Goal: Communication & Community: Ask a question

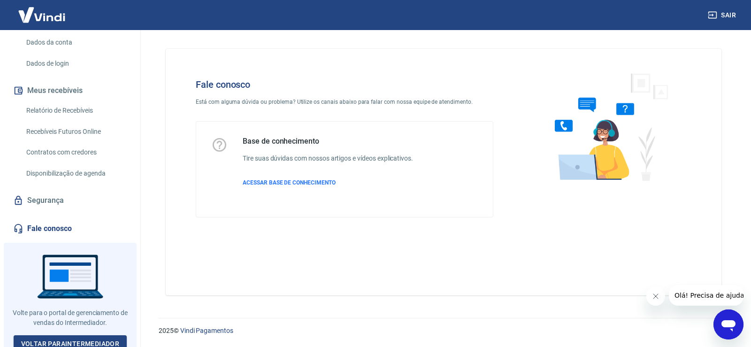
scroll to position [139, 0]
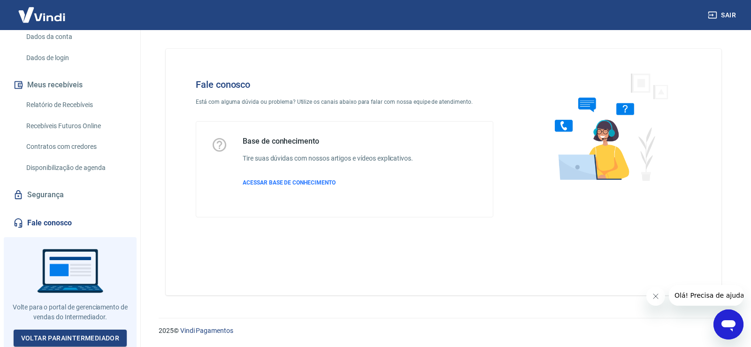
click at [726, 323] on icon "Abrir janela de mensagens" at bounding box center [728, 325] width 14 height 11
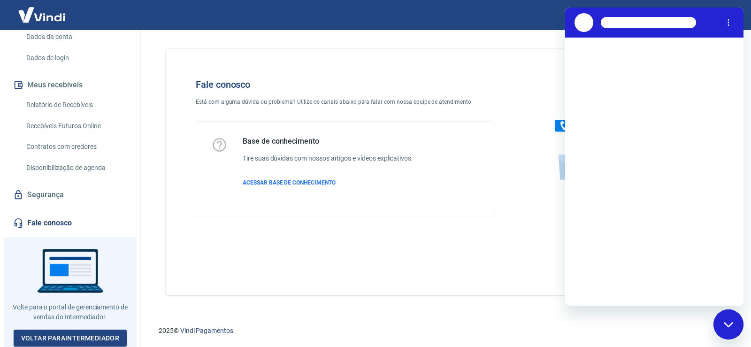
scroll to position [0, 0]
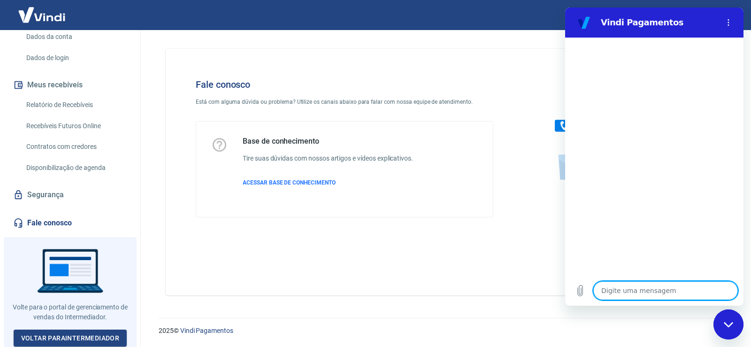
click at [611, 289] on textarea at bounding box center [665, 290] width 145 height 19
type textarea "O"
type textarea "x"
type textarea "Ol"
type textarea "x"
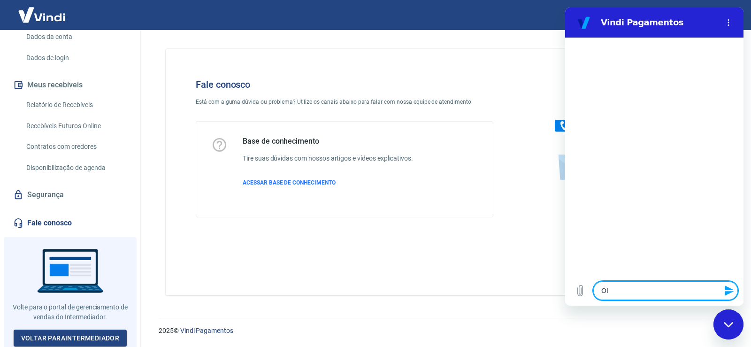
type textarea "Ola"
type textarea "x"
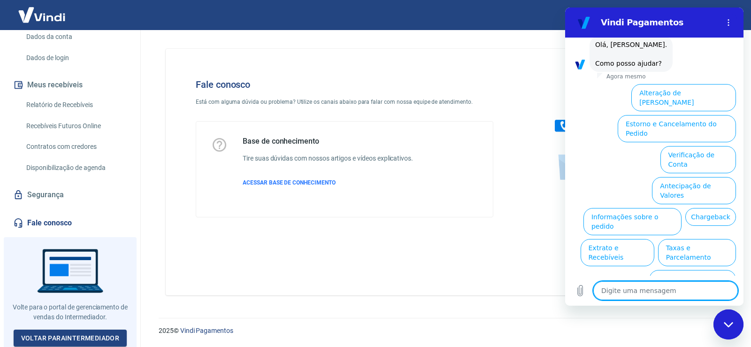
scroll to position [45, 0]
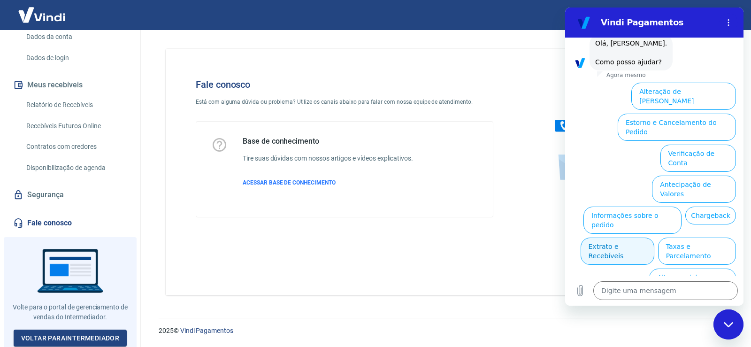
click at [654, 237] on button "Extrato e Recebíveis" at bounding box center [617, 250] width 74 height 27
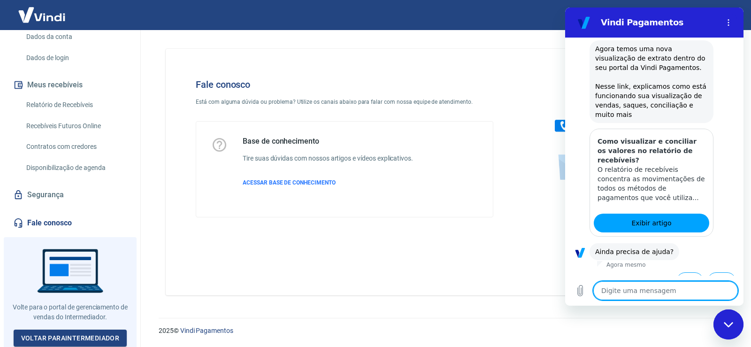
scroll to position [129, 0]
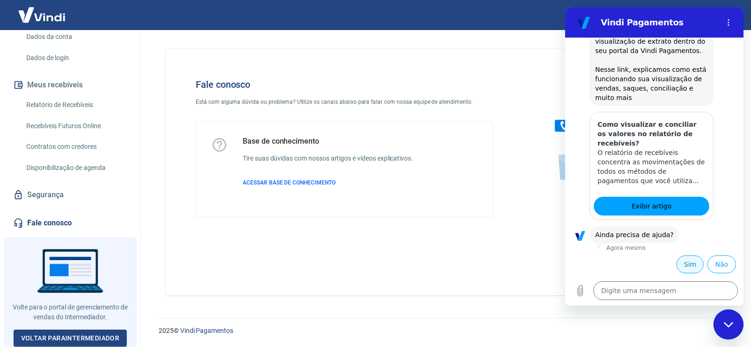
click at [678, 260] on button "Sim" at bounding box center [689, 264] width 27 height 18
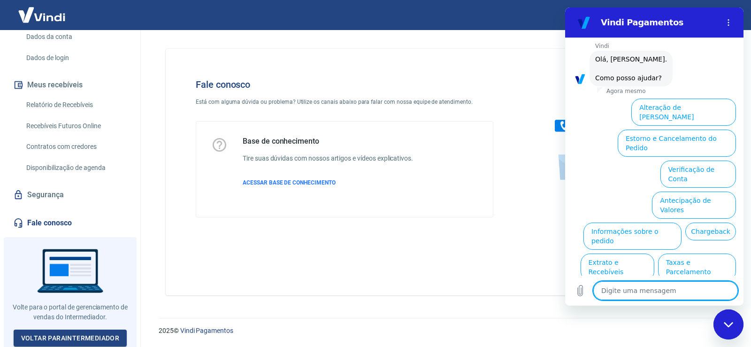
scroll to position [373, 0]
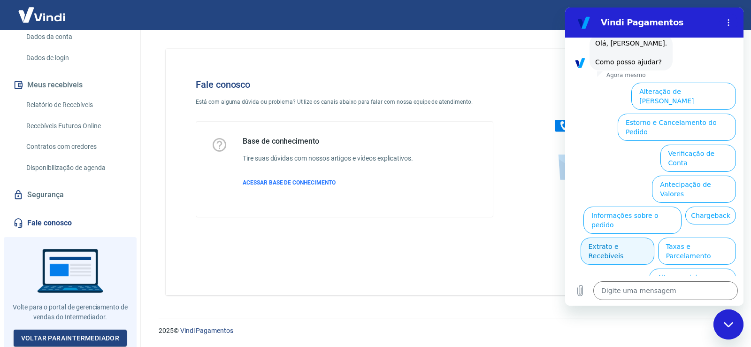
click at [654, 237] on button "Extrato e Recebíveis" at bounding box center [617, 250] width 74 height 27
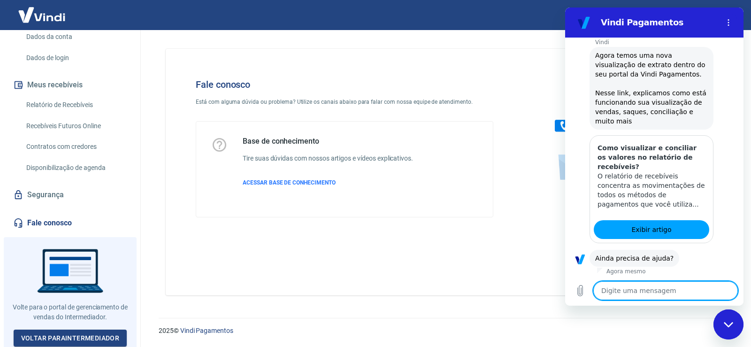
scroll to position [457, 0]
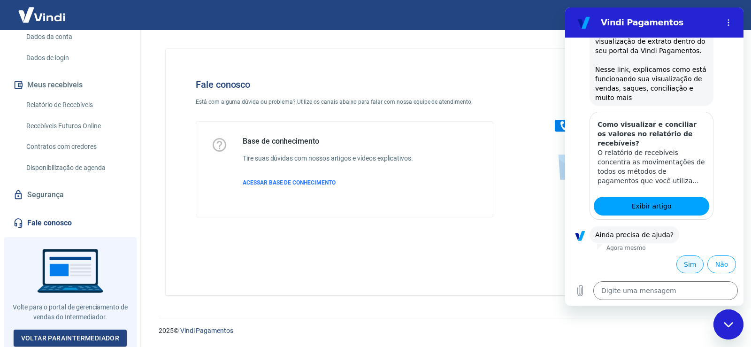
click at [686, 268] on button "Sim" at bounding box center [689, 264] width 27 height 18
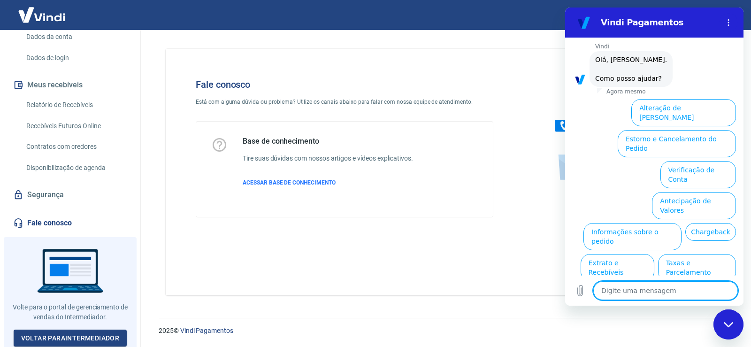
scroll to position [702, 0]
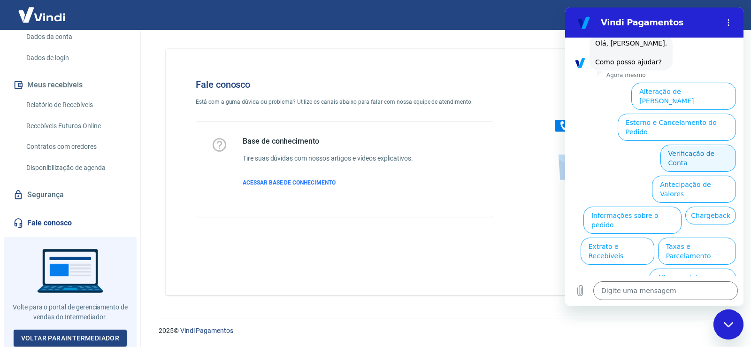
click at [690, 145] on button "Verificação de Conta" at bounding box center [698, 158] width 76 height 27
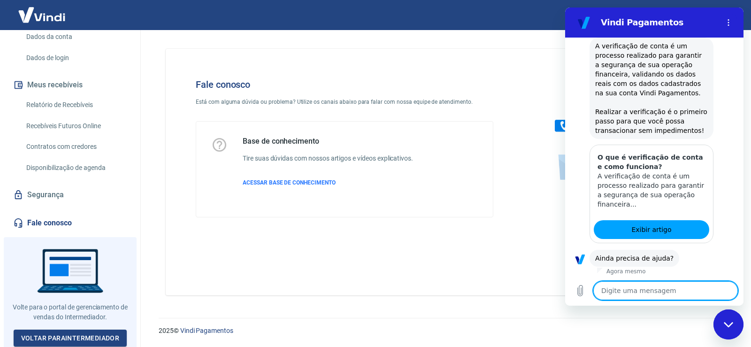
scroll to position [795, 0]
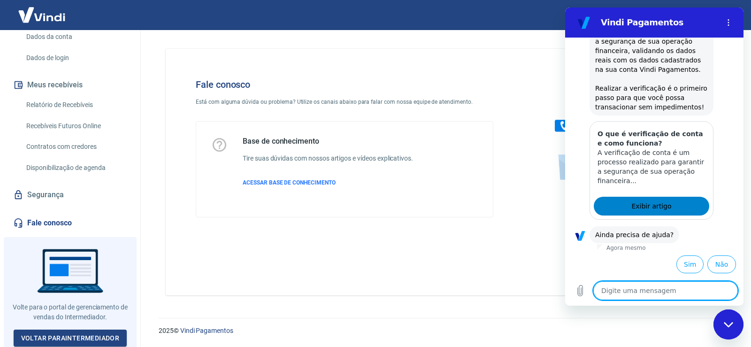
click at [660, 206] on span "Exibir artigo" at bounding box center [651, 205] width 40 height 11
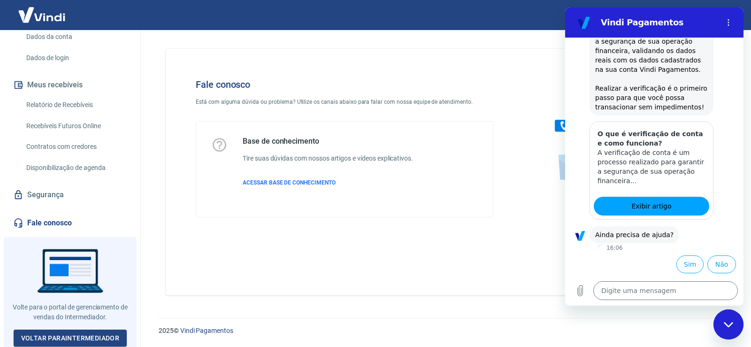
click at [457, 243] on div "Fale conosco Está com alguma dúvida ou problema? Utilize os canais abaixo para …" at bounding box center [444, 172] width 556 height 246
click at [723, 320] on div "Fechar janela de mensagens" at bounding box center [728, 324] width 28 height 28
type textarea "x"
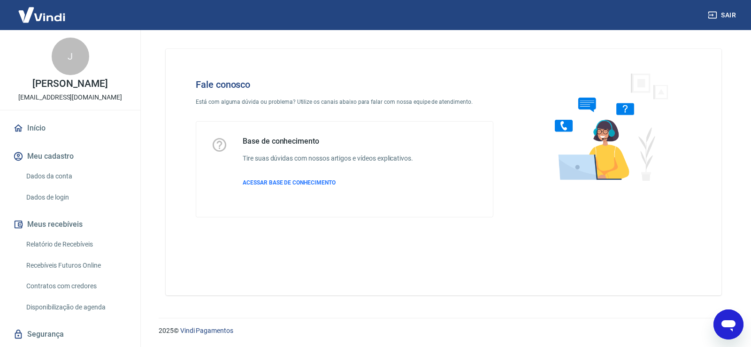
scroll to position [47, 0]
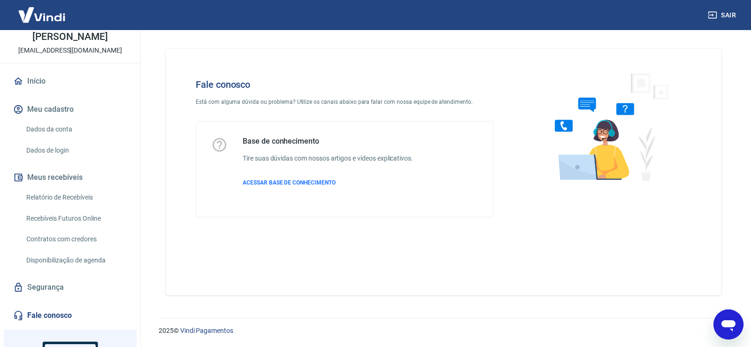
click at [729, 318] on icon "Abrir janela de mensagens" at bounding box center [728, 324] width 17 height 17
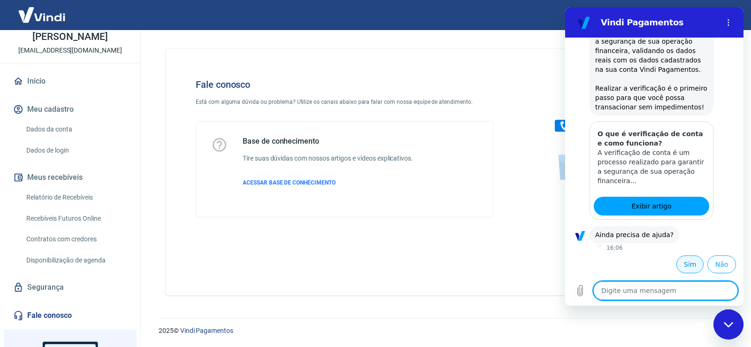
click at [680, 269] on button "Sim" at bounding box center [689, 264] width 27 height 18
type textarea "x"
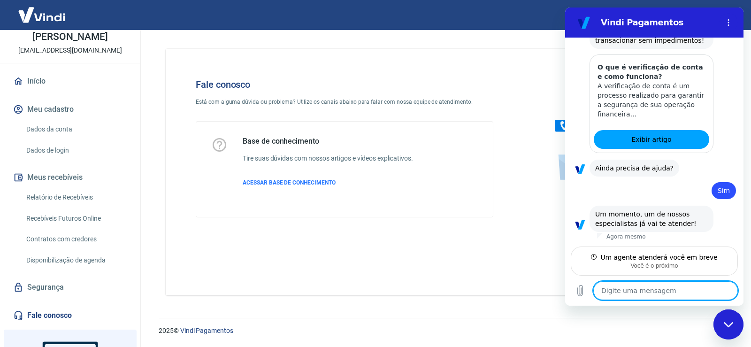
scroll to position [861, 0]
type textarea "B"
type textarea "x"
type textarea "Bo"
type textarea "x"
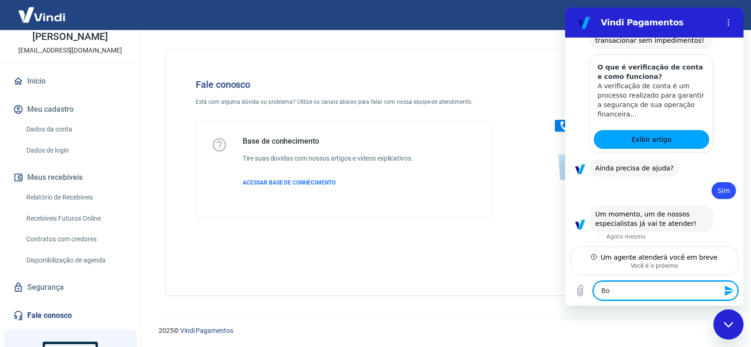
type textarea "Boa"
type textarea "x"
type textarea "Boa"
type textarea "x"
type textarea "Boa t"
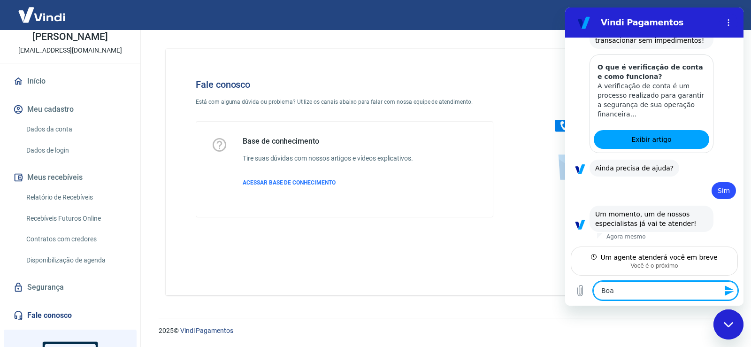
type textarea "x"
type textarea "Boa ta"
type textarea "x"
type textarea "Boa tar"
type textarea "x"
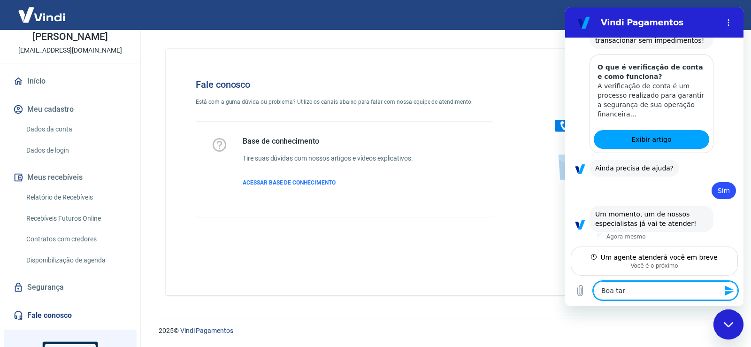
type textarea "Boa tard"
type textarea "x"
type textarea "Boa tarde"
type textarea "x"
type textarea "Boa tarde!"
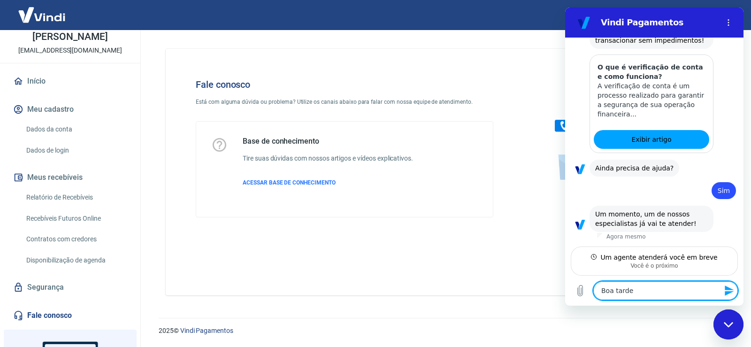
type textarea "x"
type textarea "Boa tarde!"
type textarea "x"
type textarea "Boa tarde! F"
type textarea "x"
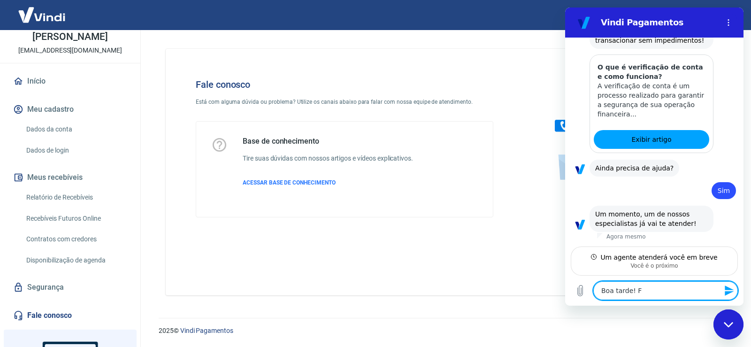
type textarea "Boa tarde! Fu"
type textarea "x"
type textarea "Boa tarde! Fui"
type textarea "x"
type textarea "Boa tarde! Fui"
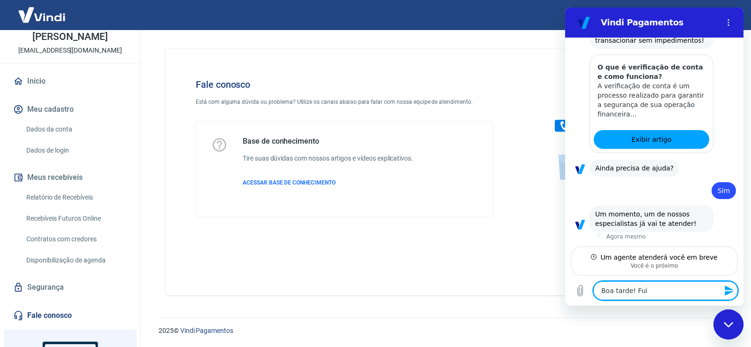
type textarea "x"
type textarea "Boa tarde! Fui s"
type textarea "x"
type textarea "Boa tarde! Fui si"
type textarea "x"
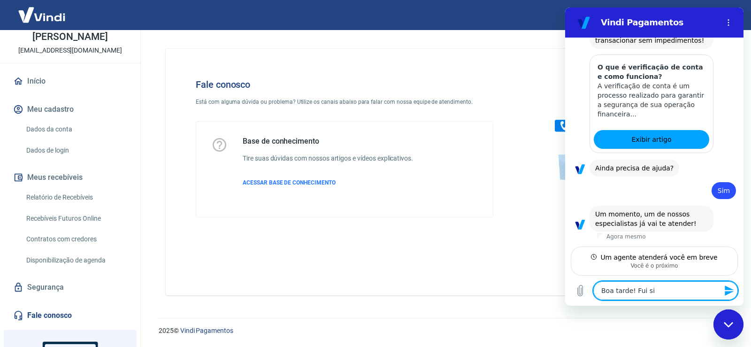
type textarea "Boa tarde! Fui sin"
type textarea "x"
type textarea "Boa tarde! Fui sina"
type textarea "x"
type textarea "Boa tarde! Fui sinal"
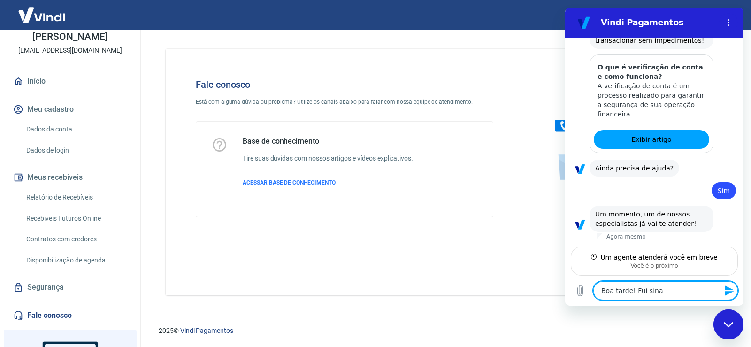
type textarea "x"
type textarea "Boa tarde! Fui sinali"
type textarea "x"
type textarea "Boa tarde! Fui sinaliz"
type textarea "x"
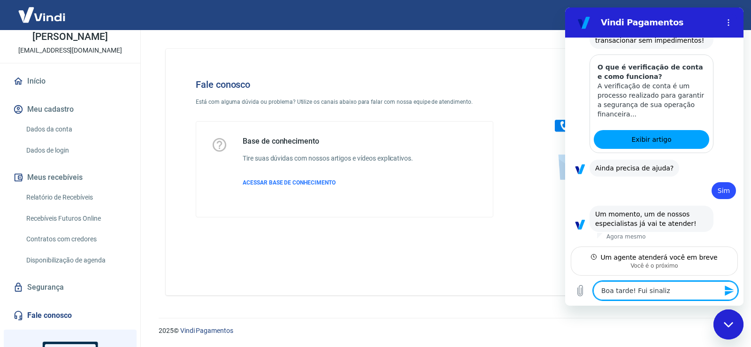
type textarea "Boa tarde! Fui sinaliza"
type textarea "x"
type textarea "Boa tarde! Fui sinalizad"
type textarea "x"
type textarea "Boa tarde! Fui sinalizada"
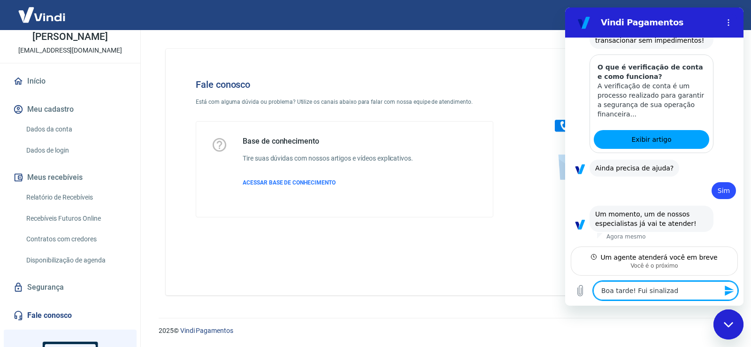
type textarea "x"
type textarea "Boa tarde! Fui sinalizada"
type textarea "x"
type textarea "Boa tarde! Fui sinalizada p"
type textarea "x"
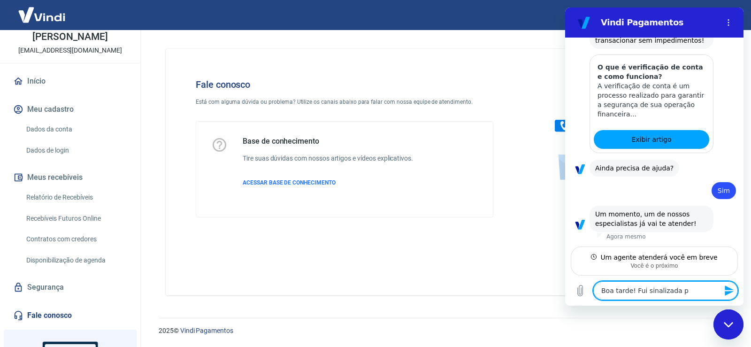
type textarea "Boa tarde! Fui sinalizada pe"
type textarea "x"
type textarea "Boa tarde! Fui sinalizada pel"
type textarea "x"
type textarea "Boa tarde! Fui sinalizada pela"
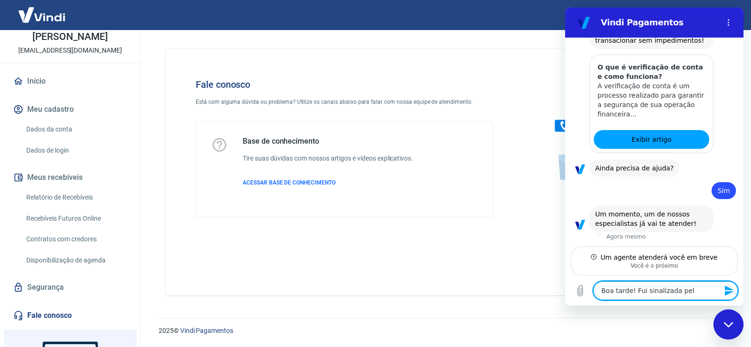
type textarea "x"
type textarea "Boa tarde! Fui sinalizada pelac"
type textarea "x"
type textarea "Boa tarde! Fui sinalizada pela"
type textarea "x"
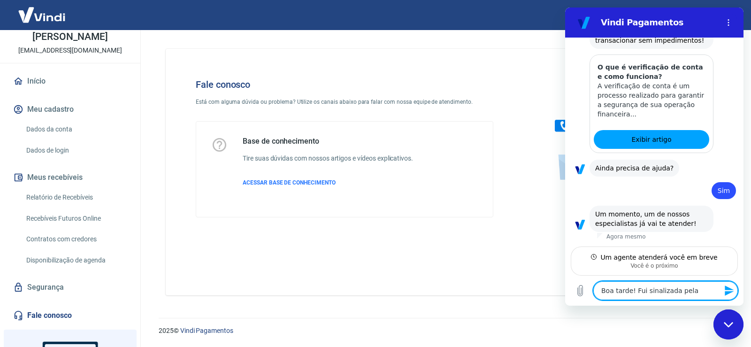
type textarea "Boa tarde! Fui sinalizada pela"
type textarea "x"
type textarea "Boa tarde! Fui sinalizada pela c"
type textarea "x"
type textarea "Boa tarde! Fui sinalizada pela co"
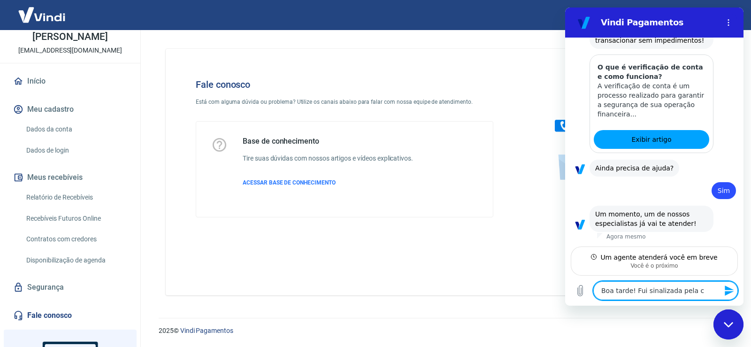
type textarea "x"
type textarea "Boa tarde! Fui sinalizada pela con"
type textarea "x"
type textarea "Boa tarde! Fui sinalizada pela cont"
type textarea "x"
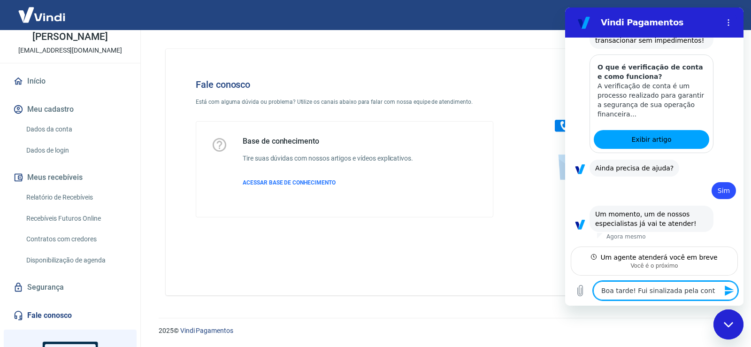
type textarea "Boa tarde! Fui sinalizada pela conta"
type textarea "x"
type textarea "Boa tarde! Fui sinalizada pela contab"
type textarea "x"
type textarea "Boa tarde! Fui sinalizada pela contabi"
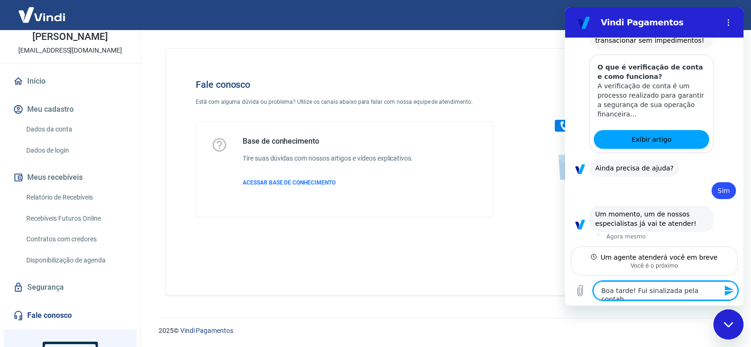
type textarea "x"
type textarea "Boa tarde! Fui sinalizada pela contabil"
type textarea "x"
type textarea "Boa tarde! Fui sinalizada pela contabili"
type textarea "x"
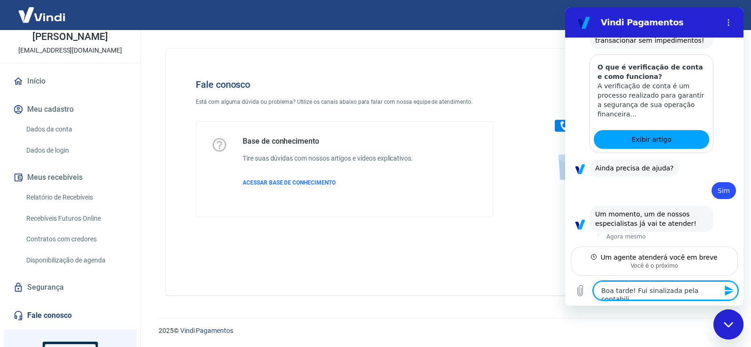
type textarea "Boa tarde! Fui sinalizada pela contabilid"
type textarea "x"
type textarea "Boa tarde! Fui sinalizada pela contabilida"
type textarea "x"
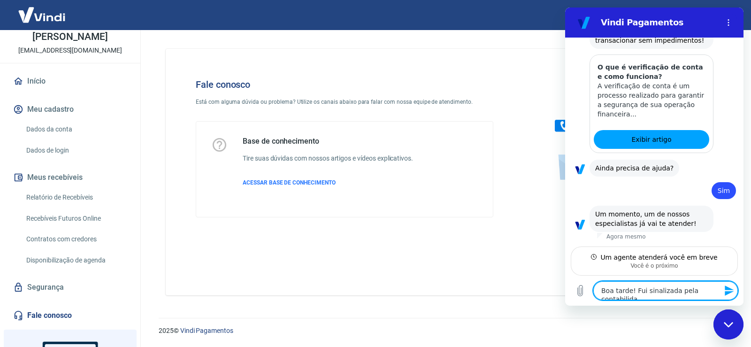
type textarea "Boa tarde! Fui sinalizada pela contabilidad"
type textarea "x"
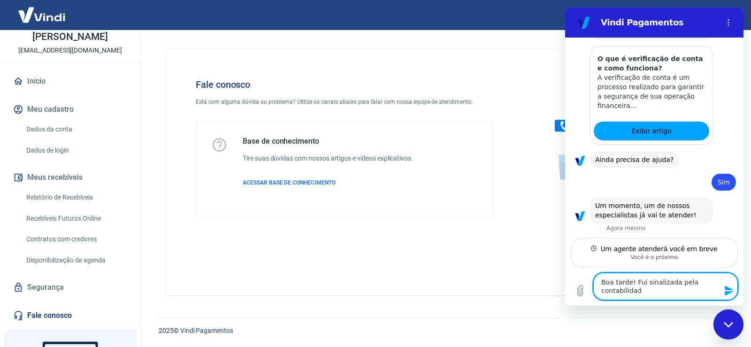
type textarea "Boa tarde! Fui sinalizada pela contabilidade"
type textarea "x"
type textarea "Boa tarde! Fui sinalizada pela contabilidade"
type textarea "x"
type textarea "Boa tarde! Fui sinalizada pela contabilidade q"
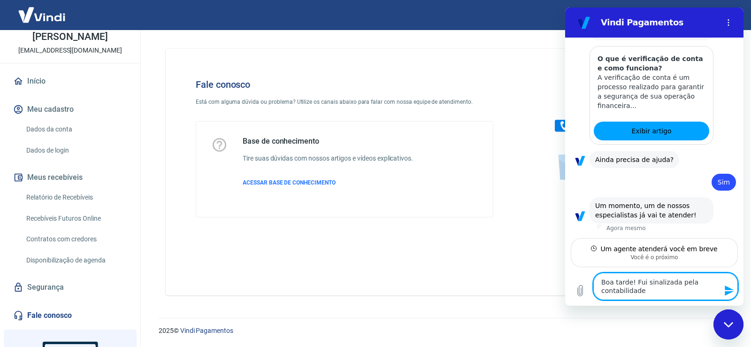
type textarea "x"
type textarea "Boa tarde! Fui sinalizada pela contabilidade qe"
type textarea "x"
type textarea "Boa tarde! Fui sinalizada pela contabilidade q"
type textarea "x"
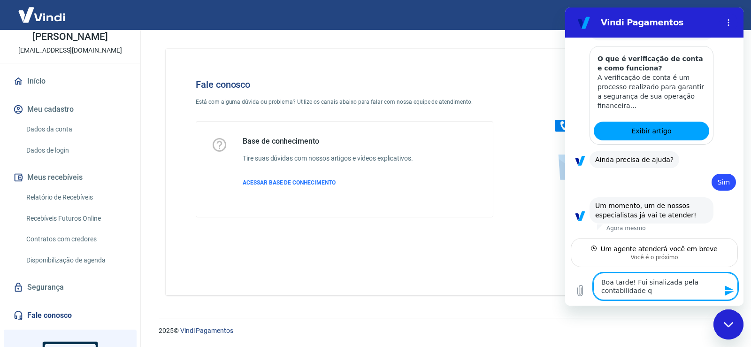
type textarea "Boa tarde! Fui sinalizada pela contabilidade qu"
type textarea "x"
type textarea "Boa tarde! Fui sinalizada pela contabilidade que"
type textarea "x"
type textarea "Boa tarde! Fui sinalizada pela contabilidade que"
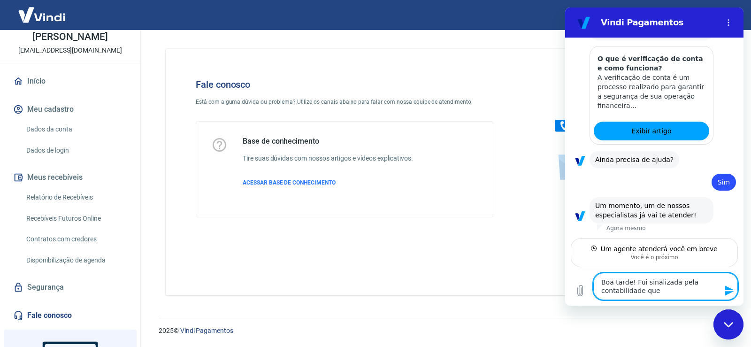
type textarea "x"
type textarea "Boa tarde! Fui sinalizada pela contabilidade que c"
type textarea "x"
type textarea "Boa tarde! Fui sinalizada pela contabilidade que ca"
type textarea "x"
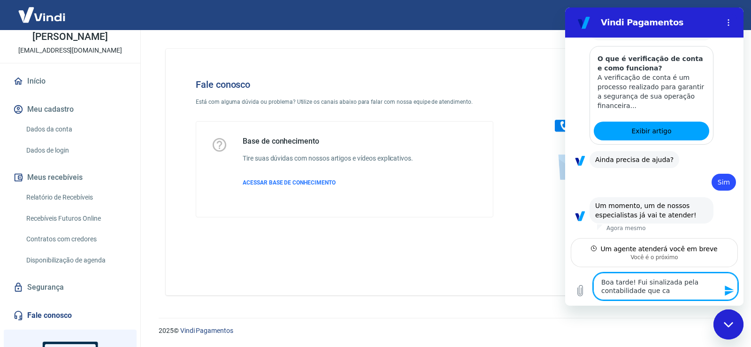
type textarea "Boa tarde! Fui sinalizada pela contabilidade que cai"
type textarea "x"
type textarea "Boa tarde! Fui sinalizada pela contabilidade que cai"
type textarea "x"
type textarea "Boa tarde! Fui sinalizada pela contabilidade que cai n"
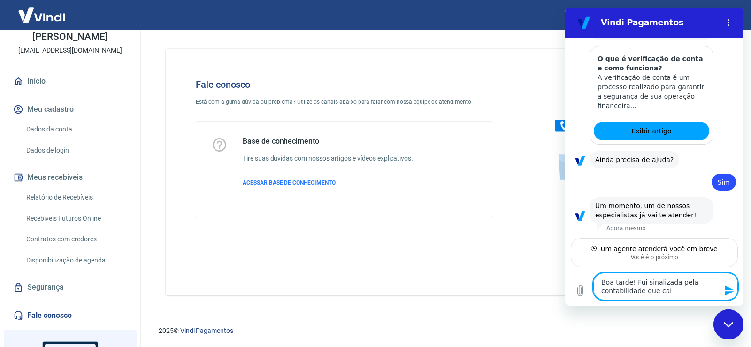
type textarea "x"
type textarea "Boa tarde! Fui sinalizada pela contabilidade que cai na"
type textarea "x"
type textarea "Boa tarde! Fui sinalizada pela contabilidade que cai na"
type textarea "x"
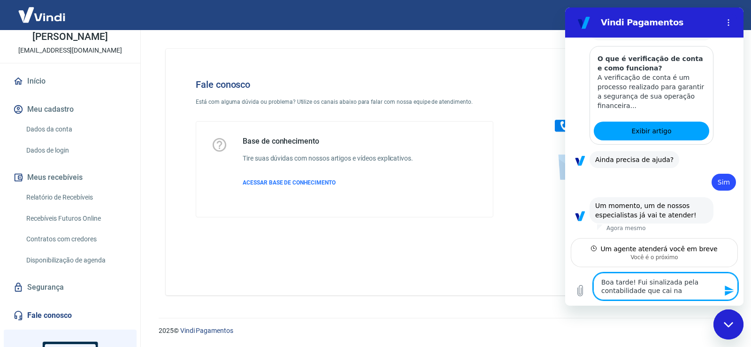
type textarea "Boa tarde! Fui sinalizada pela contabilidade que cai na m"
type textarea "x"
type textarea "Boa tarde! Fui sinalizada pela contabilidade que cai na ma"
type textarea "x"
type textarea "Boa tarde! Fui sinalizada pela contabilidade que cai na mal"
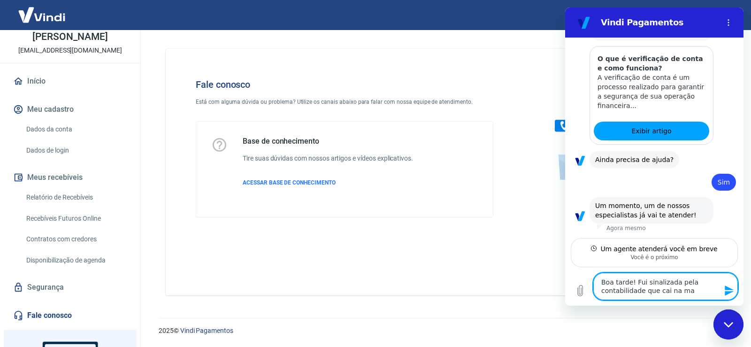
type textarea "x"
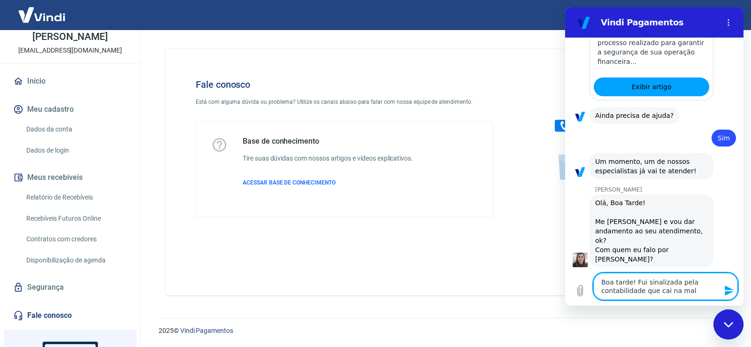
type textarea "Boa tarde! Fui sinalizada pela contabilidade que cai na malh"
type textarea "x"
type textarea "Boa tarde! Fui sinalizada pela contabilidade que cai na malha"
type textarea "x"
type textarea "Boa tarde! Fui sinalizada pela contabilidade que cai na malha"
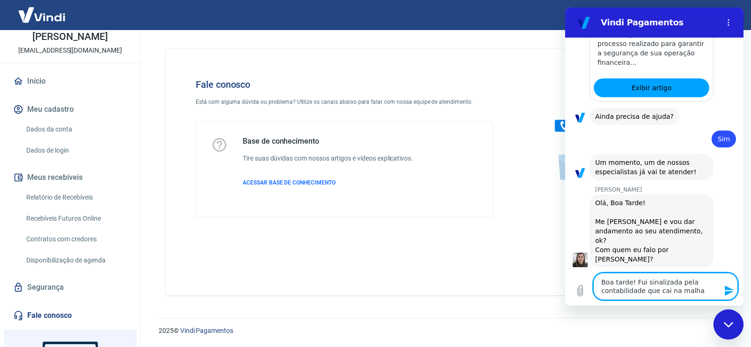
type textarea "x"
type textarea "Boa tarde! Fui sinalizada pela contabilidade que cai na malha f"
type textarea "x"
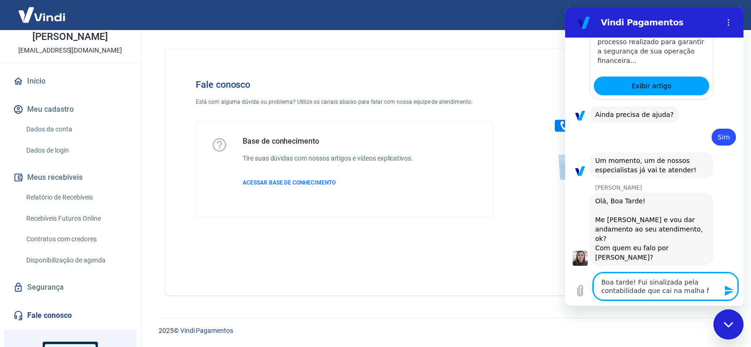
type textarea "Boa tarde! Fui sinalizada pela contabilidade que cai na malha fi"
type textarea "x"
type textarea "Boa tarde! Fui sinalizada pela contabilidade que cai na malha fin"
type textarea "x"
type textarea "Boa tarde! Fui sinalizada pela contabilidade que cai na malha fina"
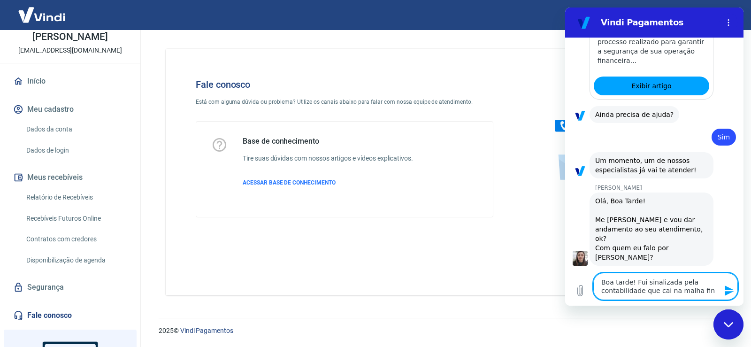
type textarea "x"
type textarea "Boa tarde! Fui sinalizada pela contabilidade que cai na malha fina"
type textarea "x"
type textarea "Boa tarde! Fui sinalizada pela contabilidade que cai na malha fina d"
type textarea "x"
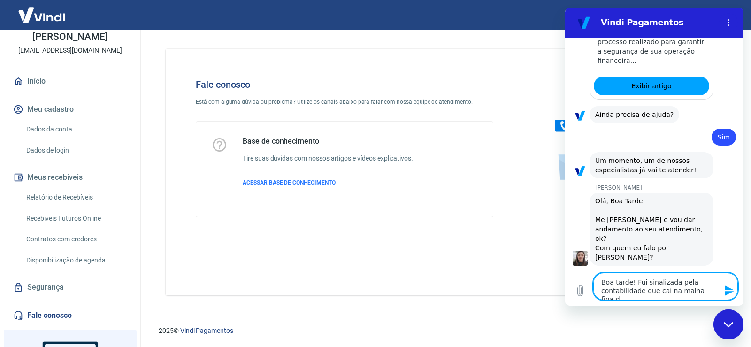
type textarea "Boa tarde! Fui sinalizada pela contabilidade que cai na malha fina da"
type textarea "x"
type textarea "Boa tarde! Fui sinalizada pela contabilidade que cai na malha fina da"
type textarea "x"
type textarea "Boa tarde! Fui sinalizada pela contabilidade que cai na malha fina da r"
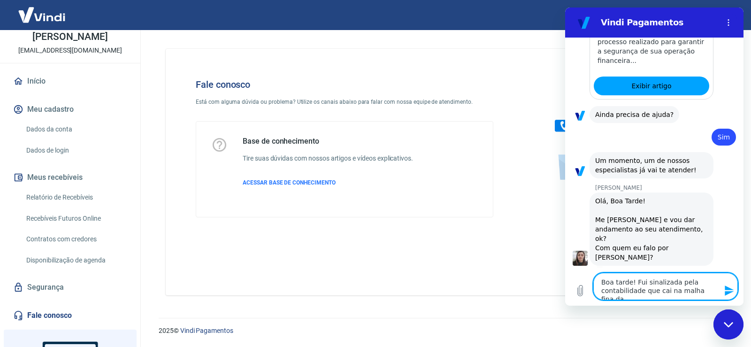
type textarea "x"
type textarea "Boa tarde! Fui sinalizada pela contabilidade que cai na malha fina da re"
type textarea "x"
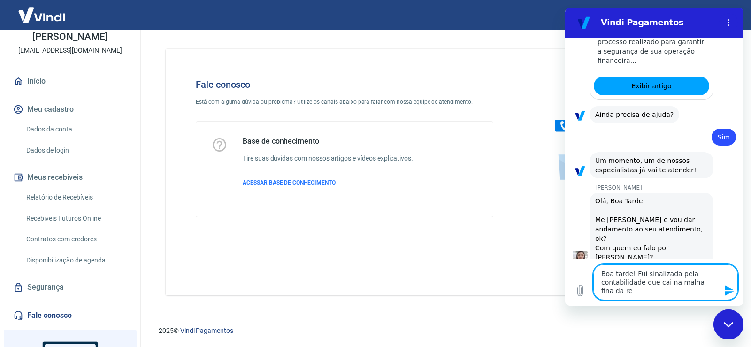
type textarea "Boa tarde! Fui sinalizada pela contabilidade que cai na malha fina da rec"
type textarea "x"
type textarea "Boa tarde! Fui sinalizada pela contabilidade que cai na malha fina da rece"
type textarea "x"
type textarea "Boa tarde! Fui sinalizada pela contabilidade que cai na malha fina da recei"
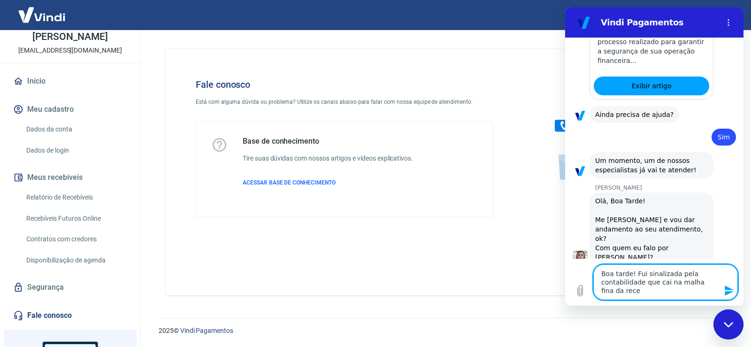
type textarea "x"
type textarea "Boa tarde! Fui sinalizada pela contabilidade que cai na malha fina da receit"
type textarea "x"
type textarea "Boa tarde! Fui sinalizada pela contabilidade que cai na malha fina da receita"
type textarea "x"
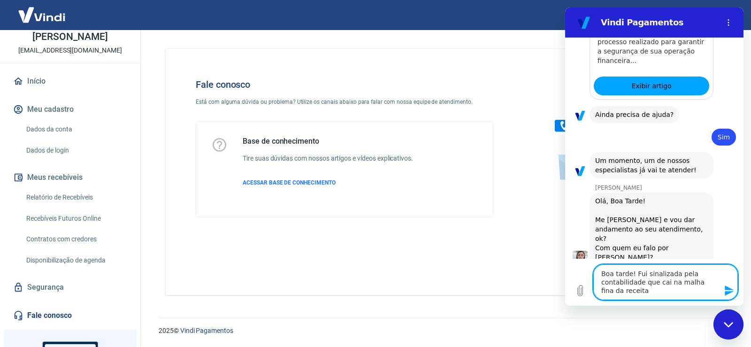
type textarea "Boa tarde! Fui sinalizada pela contabilidade que cai na malha fina da receita"
type textarea "x"
type textarea "Boa tarde! Fui sinalizada pela contabilidade que cai na malha fina da receita f"
type textarea "x"
type textarea "Boa tarde! Fui sinalizada pela contabilidade que cai na malha fina da receita fe"
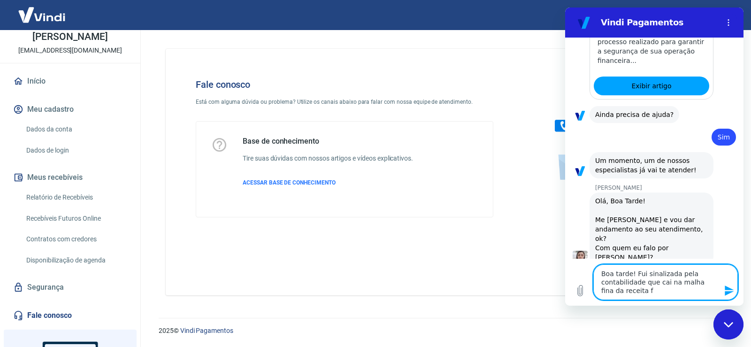
type textarea "x"
type textarea "Boa tarde! Fui sinalizada pela contabilidade que cai na malha fina da receita f…"
type textarea "x"
type textarea "Boa tarde! Fui sinalizada pela contabilidade que cai na malha fina da receita f…"
type textarea "x"
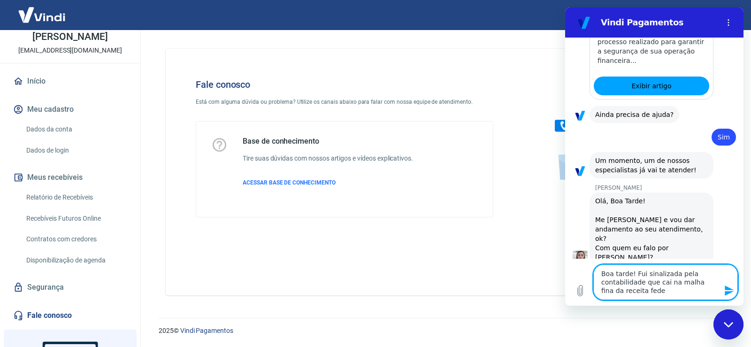
type textarea "Boa tarde! Fui sinalizada pela contabilidade que cai na malha fina da receita f…"
type textarea "x"
type textarea "Boa tarde! Fui sinalizada pela contabilidade que cai na malha fina da receita f…"
type textarea "x"
type textarea "Boa tarde! Fui sinalizada pela contabilidade que cai na malha fina da receita f…"
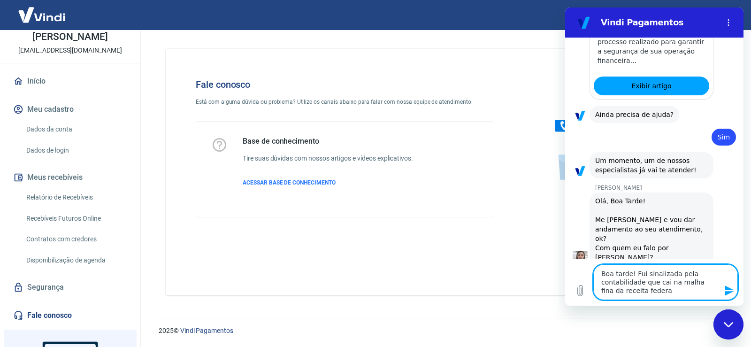
type textarea "x"
click at [629, 274] on textarea "Boa tarde! Fui sinalizada pela contabilidade que cai na malha fina da receita f…" at bounding box center [665, 282] width 145 height 36
type textarea "Boa tarde ! Fui sinalizada pela contabilidade que cai na malha fina da receita …"
type textarea "x"
type textarea "Boa tarde S! Fui sinalizada pela contabilidade que cai na malha fina da receita…"
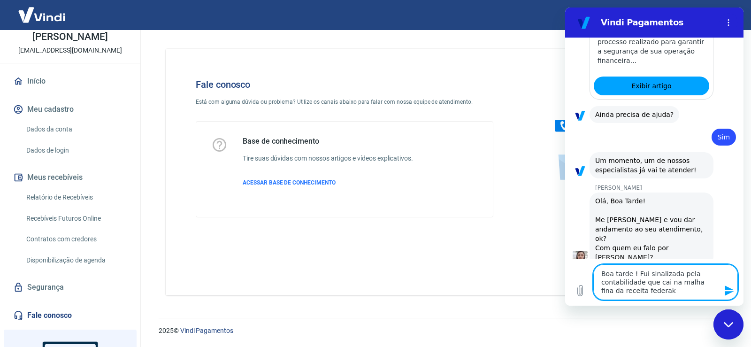
type textarea "x"
type textarea "Boa tarde Si! Fui sinalizada pela contabilidade que cai na malha fina da receit…"
type textarea "x"
type textarea "Boa tarde Sil! Fui sinalizada pela contabilidade que cai na malha fina da recei…"
type textarea "x"
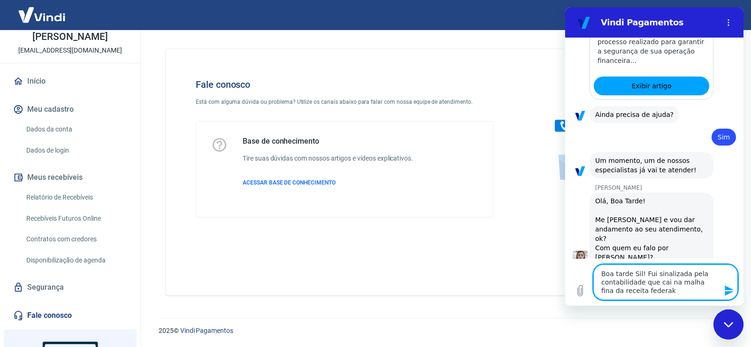
type textarea "Boa tarde Silv! Fui sinalizada pela contabilidade que cai na malha fina da rece…"
type textarea "x"
type textarea "Boa tarde Silva! Fui sinalizada pela contabilidade que cai na malha fina da rec…"
type textarea "x"
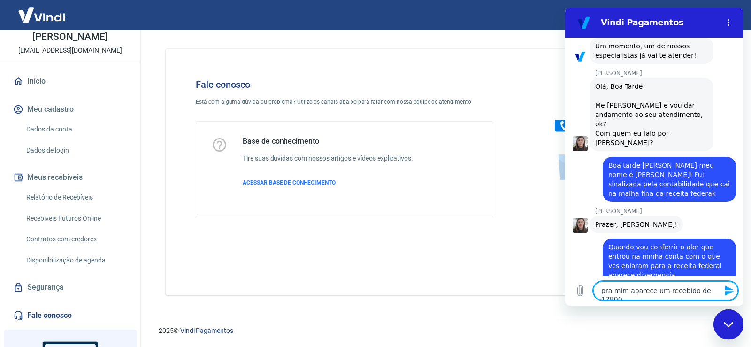
scroll to position [1065, 0]
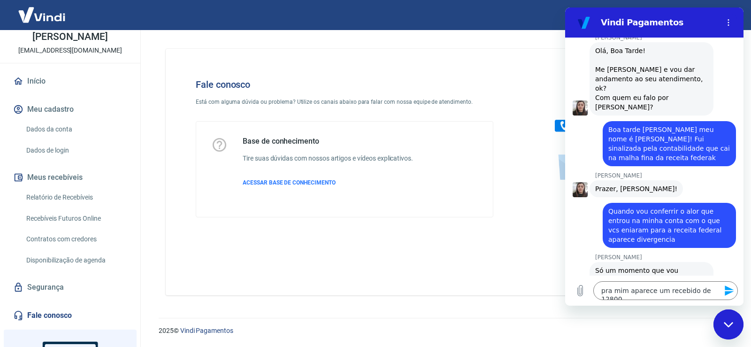
click at [728, 291] on icon "Enviar mensagem" at bounding box center [729, 290] width 11 height 11
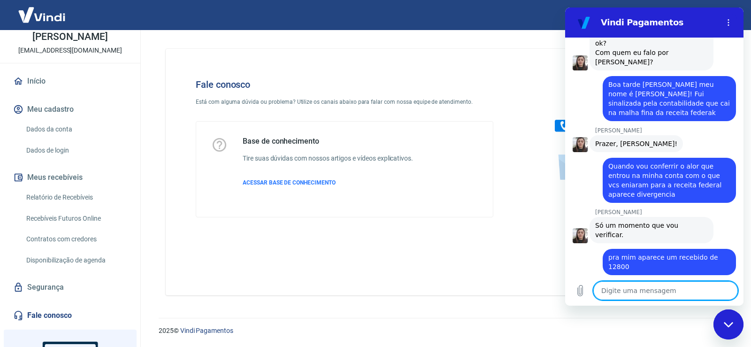
click at [676, 288] on textarea at bounding box center [665, 290] width 145 height 19
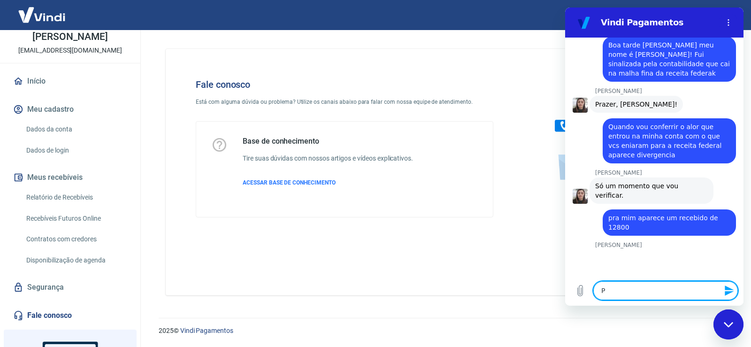
scroll to position [1151, 0]
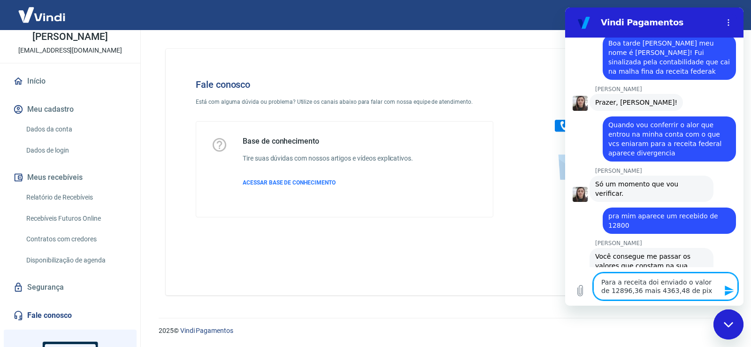
click at [627, 293] on textarea "Para a receita doi enviado o valor de 12896,36 mais 4363,48 de pix" at bounding box center [665, 286] width 145 height 27
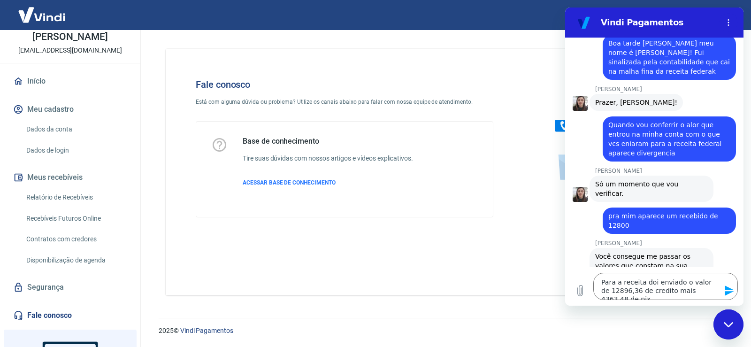
click at [729, 292] on icon "Enviar mensagem" at bounding box center [728, 290] width 9 height 10
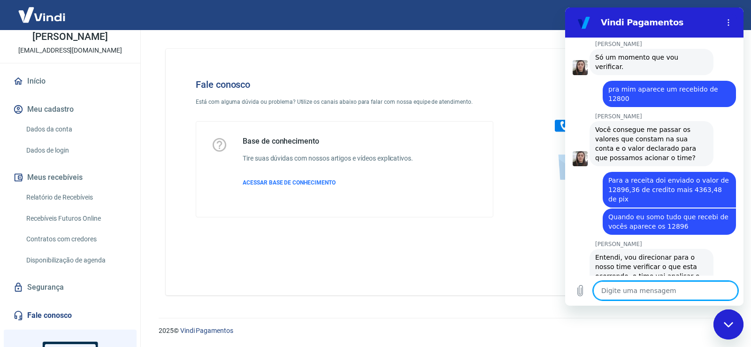
scroll to position [1279, 0]
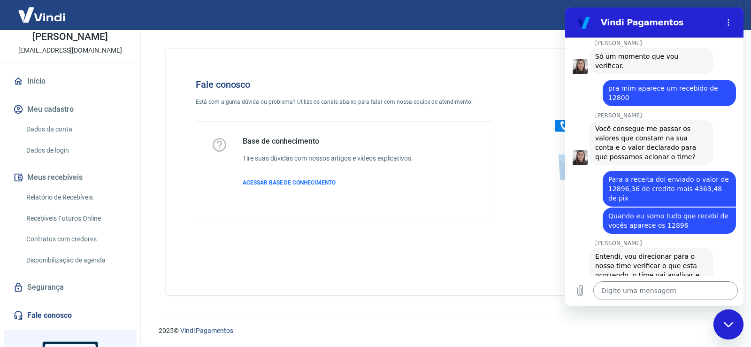
click at [625, 284] on textarea at bounding box center [665, 290] width 145 height 19
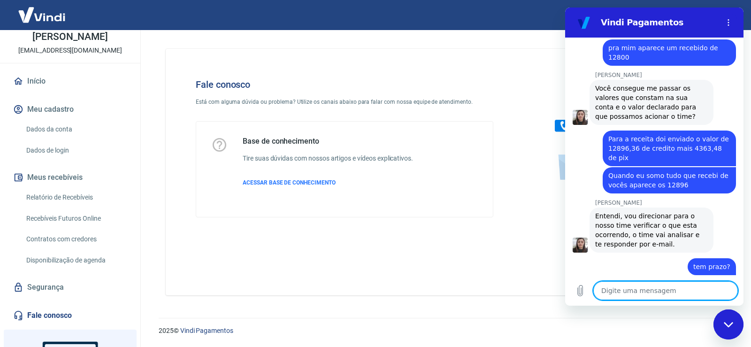
scroll to position [1350, 0]
